Goal: Find specific page/section: Find specific page/section

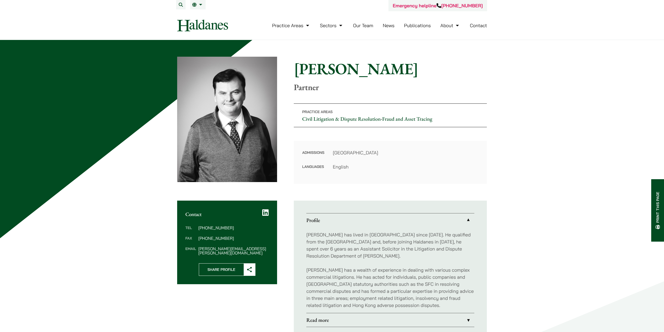
drag, startPoint x: 398, startPoint y: 73, endPoint x: 298, endPoint y: 73, distance: 99.1
click at [298, 73] on h1 "[PERSON_NAME]" at bounding box center [390, 68] width 193 height 19
drag, startPoint x: 293, startPoint y: 73, endPoint x: 395, endPoint y: 60, distance: 102.1
click at [395, 60] on div "Home » Lawyers » [PERSON_NAME] [PERSON_NAME] Partner Practice Areas Civil Litig…" at bounding box center [332, 120] width 310 height 127
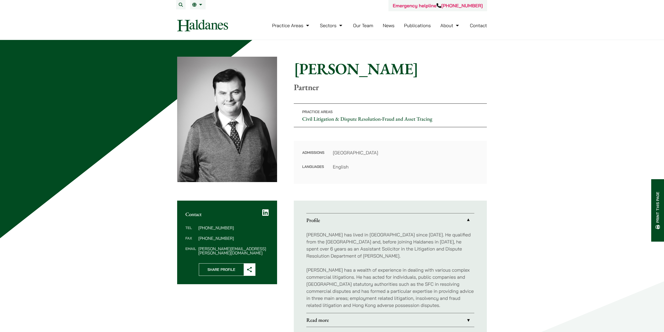
click at [395, 63] on h1 "[PERSON_NAME]" at bounding box center [390, 68] width 193 height 19
drag, startPoint x: 395, startPoint y: 69, endPoint x: 285, endPoint y: 74, distance: 110.7
click at [285, 74] on div "Home » Lawyers » [PERSON_NAME] [PERSON_NAME] Partner Practice Areas Civil Litig…" at bounding box center [332, 120] width 310 height 127
click at [445, 81] on div "Home » Lawyers » [PERSON_NAME] [PERSON_NAME] Partner" at bounding box center [390, 75] width 193 height 33
drag, startPoint x: 445, startPoint y: 81, endPoint x: 430, endPoint y: 77, distance: 15.1
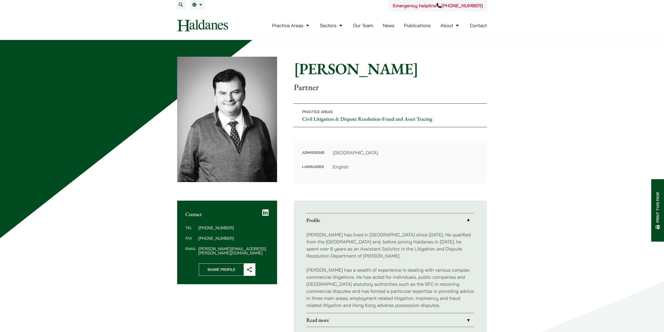
drag, startPoint x: 430, startPoint y: 77, endPoint x: 421, endPoint y: 60, distance: 19.5
drag, startPoint x: 420, startPoint y: 58, endPoint x: 407, endPoint y: 63, distance: 13.3
click at [411, 59] on div "Home » Lawyers » [PERSON_NAME] [PERSON_NAME] Partner Practice Areas Civil Litig…" at bounding box center [332, 120] width 310 height 127
